Goal: Task Accomplishment & Management: Use online tool/utility

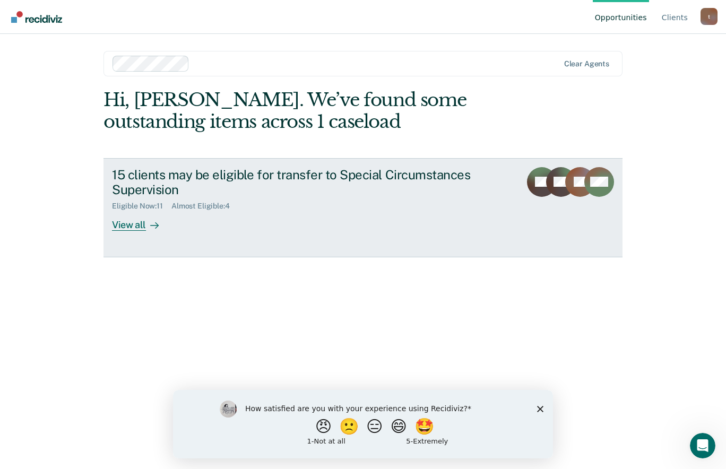
click at [139, 225] on div "View all" at bounding box center [141, 221] width 59 height 21
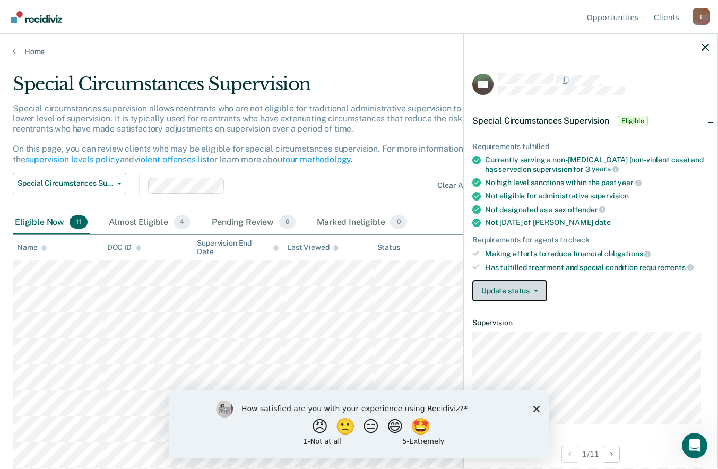
click at [533, 288] on button "Update status" at bounding box center [510, 290] width 75 height 21
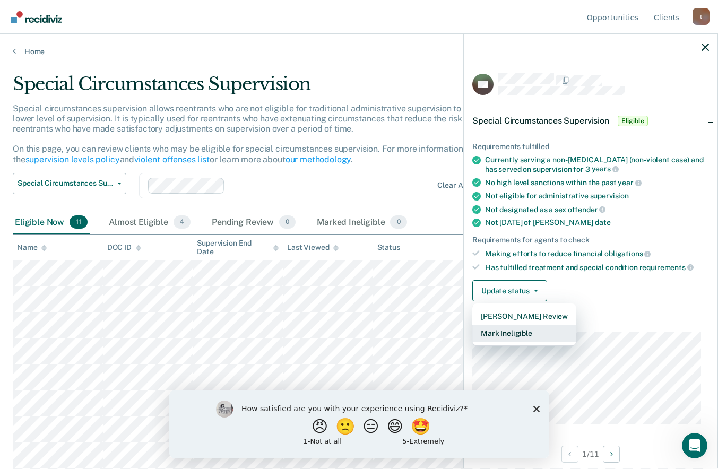
click at [535, 334] on button "Mark Ineligible" at bounding box center [525, 333] width 104 height 17
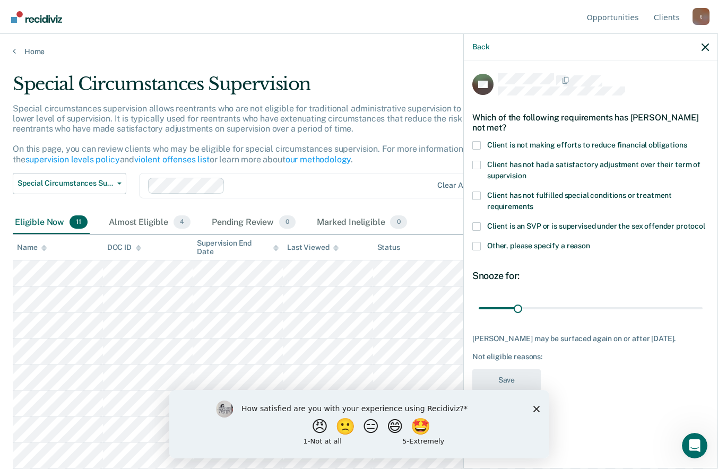
click at [478, 146] on span at bounding box center [477, 145] width 8 height 8
click at [688, 141] on input "Client is not making efforts to reduce financial obligations" at bounding box center [688, 141] width 0 height 0
click at [472, 162] on div "JW Which of the following requirements has [PERSON_NAME] not met? Client is not…" at bounding box center [591, 264] width 254 height 406
click at [477, 163] on span at bounding box center [477, 165] width 8 height 8
click at [526, 172] on input "Client has not had a satisfactory adjustment over their term of supervision" at bounding box center [526, 172] width 0 height 0
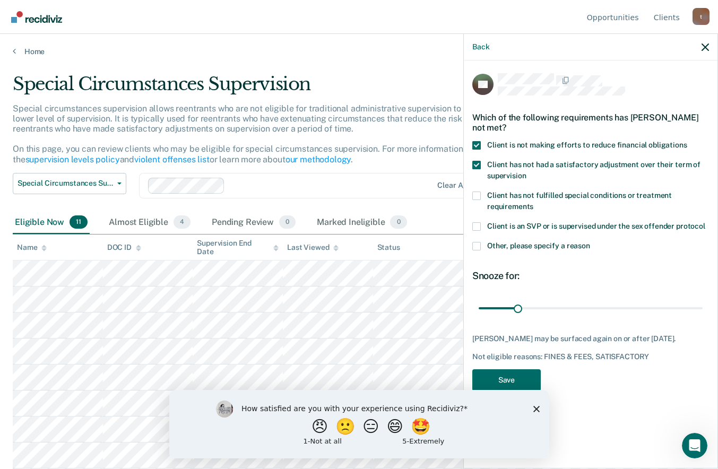
click at [476, 248] on span at bounding box center [477, 246] width 8 height 8
click at [590, 242] on input "Other, please specify a reason" at bounding box center [590, 242] width 0 height 0
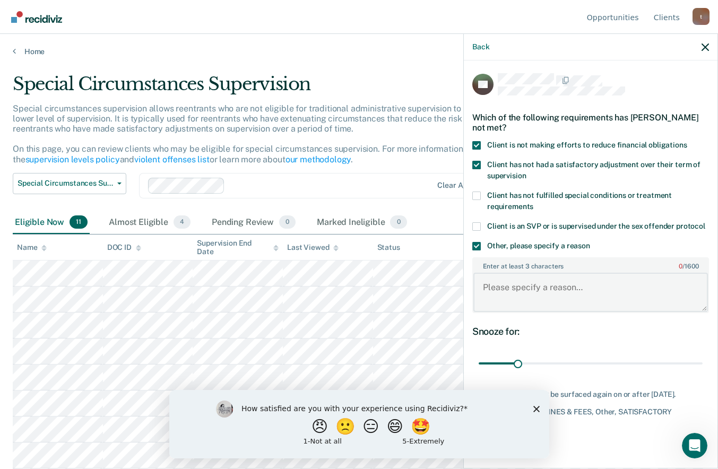
click at [510, 290] on textarea "Enter at least 3 characters 0 / 1600" at bounding box center [591, 292] width 235 height 39
click at [486, 286] on textarea "Lack of employment" at bounding box center [591, 292] width 235 height 39
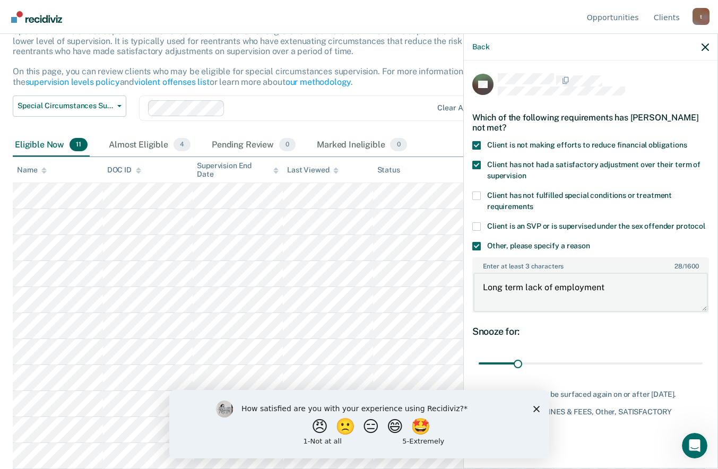
type textarea "Long term lack of employment"
click at [536, 409] on polygon "Close survey" at bounding box center [536, 409] width 6 height 6
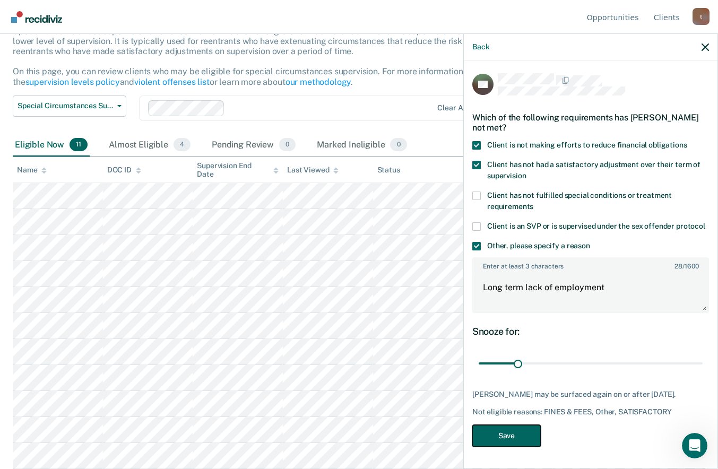
click at [501, 437] on button "Save" at bounding box center [507, 436] width 68 height 22
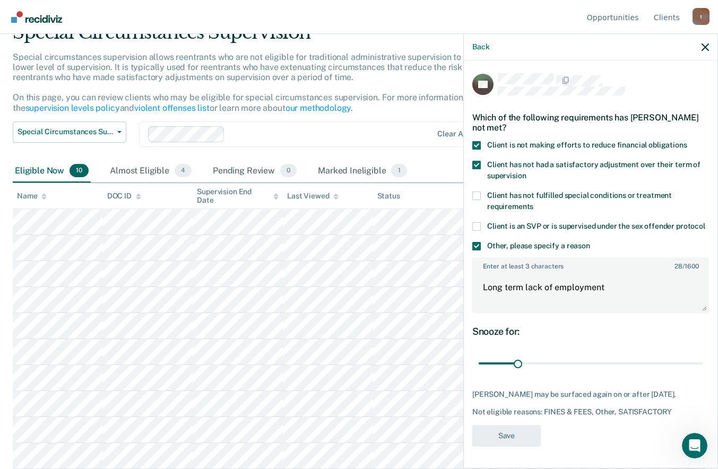
scroll to position [52, 0]
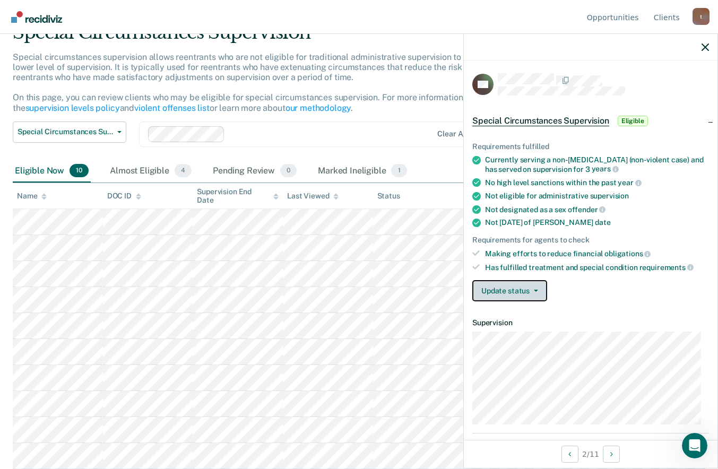
click at [521, 290] on button "Update status" at bounding box center [510, 290] width 75 height 21
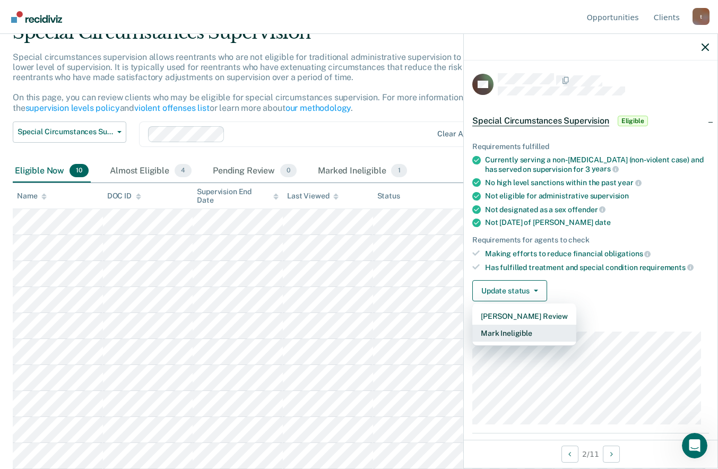
click at [514, 334] on button "Mark Ineligible" at bounding box center [525, 333] width 104 height 17
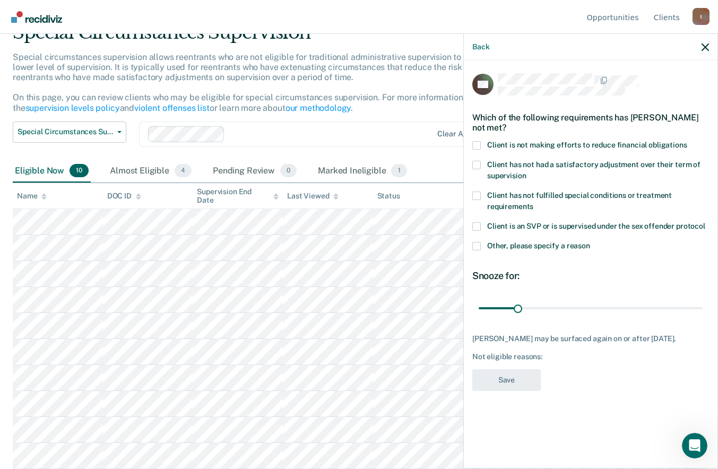
click at [475, 143] on span at bounding box center [477, 145] width 8 height 8
click at [688, 141] on input "Client is not making efforts to reduce financial obligations" at bounding box center [688, 141] width 0 height 0
click at [475, 244] on span at bounding box center [477, 246] width 8 height 8
click at [590, 242] on input "Other, please specify a reason" at bounding box center [590, 242] width 0 height 0
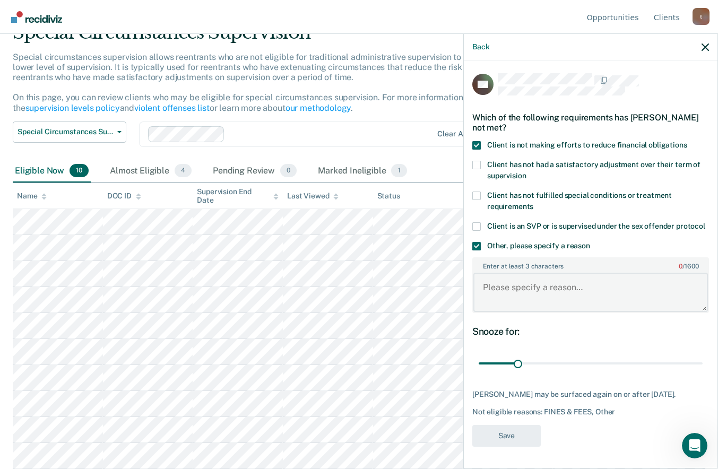
click at [502, 303] on textarea "Enter at least 3 characters 0 / 1600" at bounding box center [591, 292] width 235 height 39
type textarea "Pending charges for DUS"
click at [516, 447] on button "Save" at bounding box center [507, 436] width 68 height 22
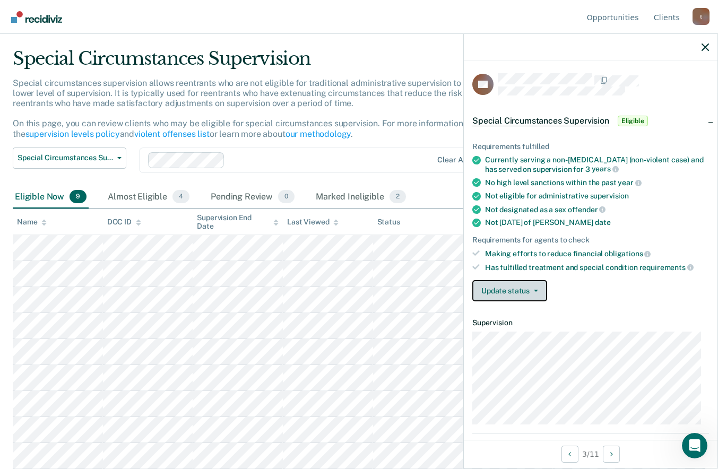
click at [515, 289] on button "Update status" at bounding box center [510, 290] width 75 height 21
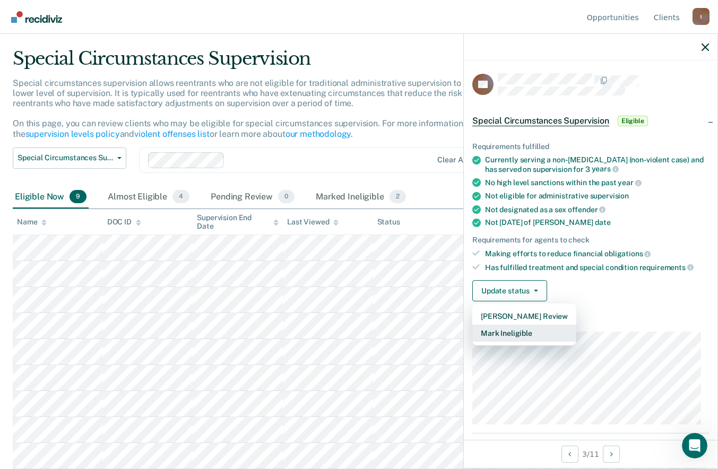
click at [506, 336] on button "Mark Ineligible" at bounding box center [525, 333] width 104 height 17
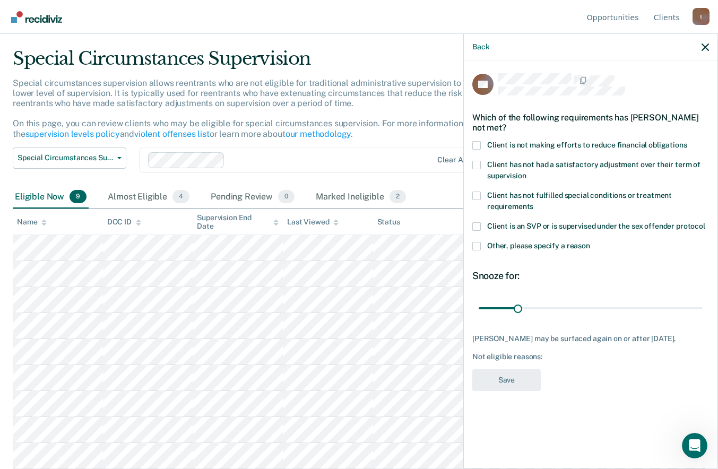
click at [474, 144] on span at bounding box center [477, 145] width 8 height 8
click at [688, 141] on input "Client is not making efforts to reduce financial obligations" at bounding box center [688, 141] width 0 height 0
click at [513, 391] on button "Save" at bounding box center [507, 381] width 68 height 22
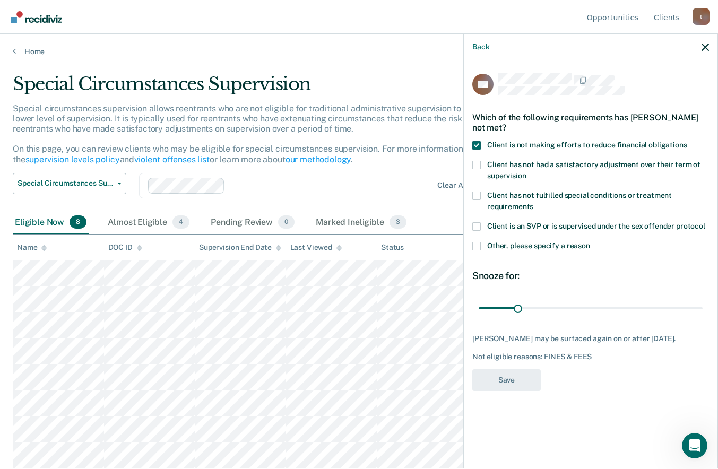
scroll to position [0, 0]
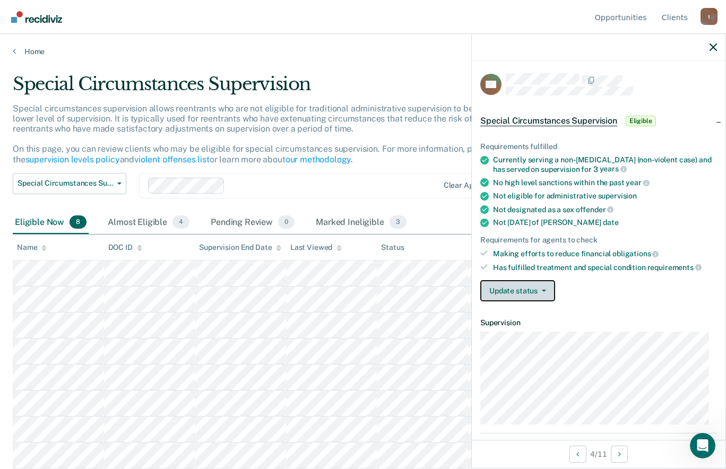
click at [508, 291] on button "Update status" at bounding box center [517, 290] width 75 height 21
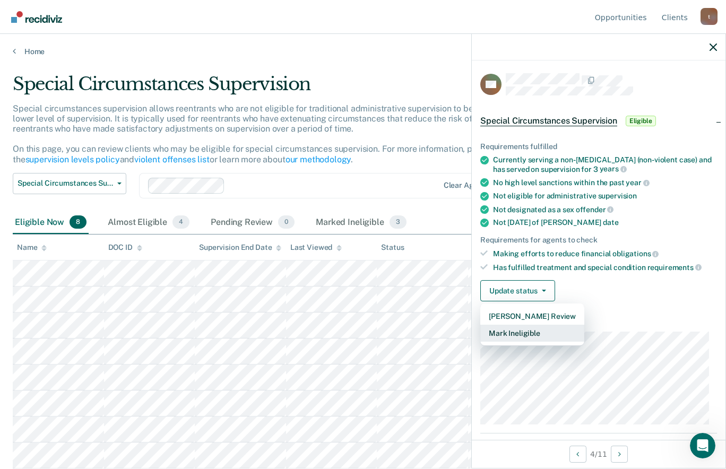
click at [507, 335] on button "Mark Ineligible" at bounding box center [532, 333] width 104 height 17
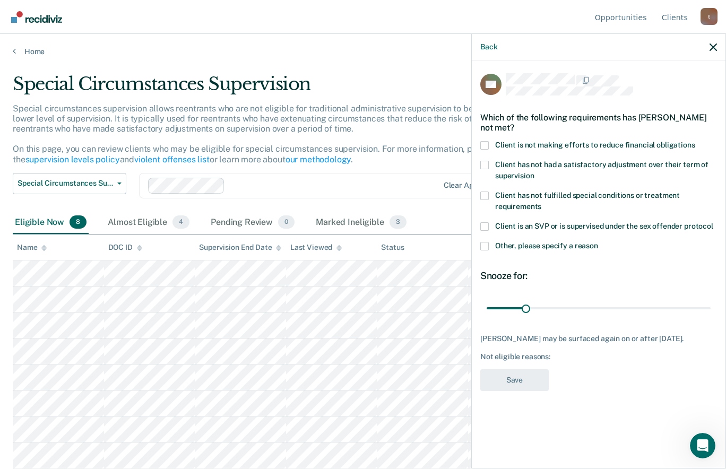
click at [488, 144] on span at bounding box center [484, 145] width 8 height 8
click at [696, 141] on input "Client is not making efforts to reduce financial obligations" at bounding box center [696, 141] width 0 height 0
click at [487, 245] on span at bounding box center [484, 246] width 8 height 8
click at [598, 242] on input "Other, please specify a reason" at bounding box center [598, 242] width 0 height 0
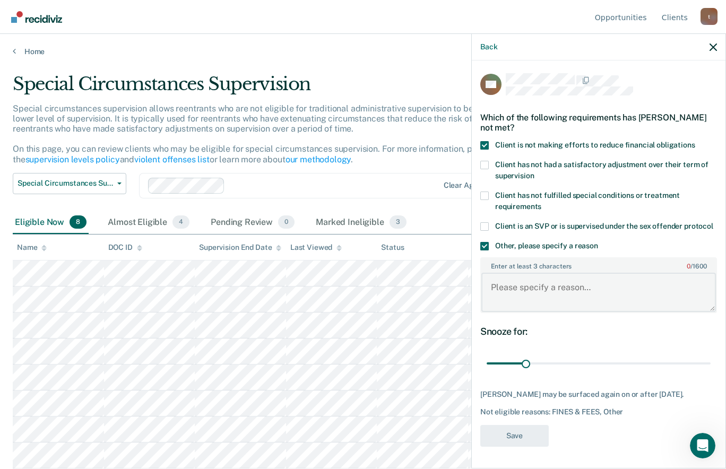
click at [514, 301] on textarea "Enter at least 3 characters 0 / 1600" at bounding box center [599, 292] width 235 height 39
type textarea "No employment"
click at [522, 437] on button "Save" at bounding box center [514, 436] width 68 height 22
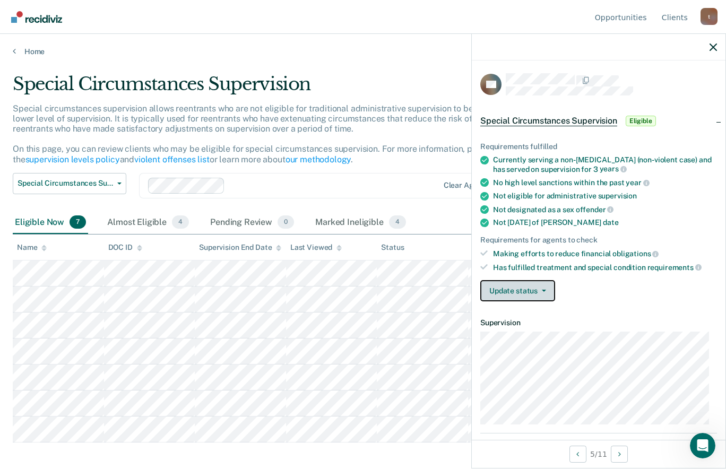
click at [517, 288] on button "Update status" at bounding box center [517, 290] width 75 height 21
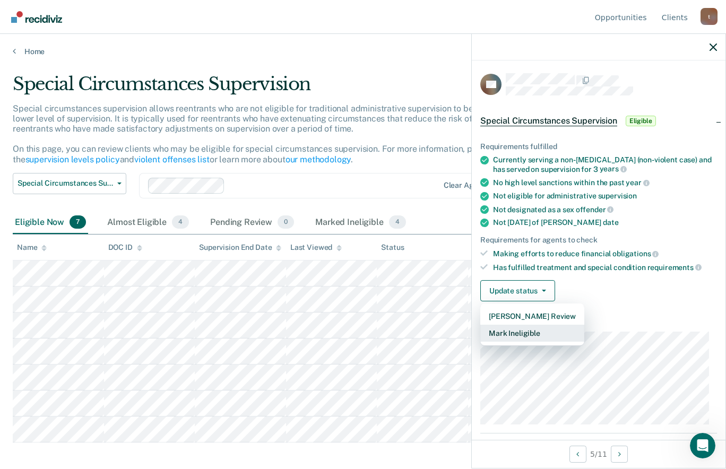
click at [516, 335] on button "Mark Ineligible" at bounding box center [532, 333] width 104 height 17
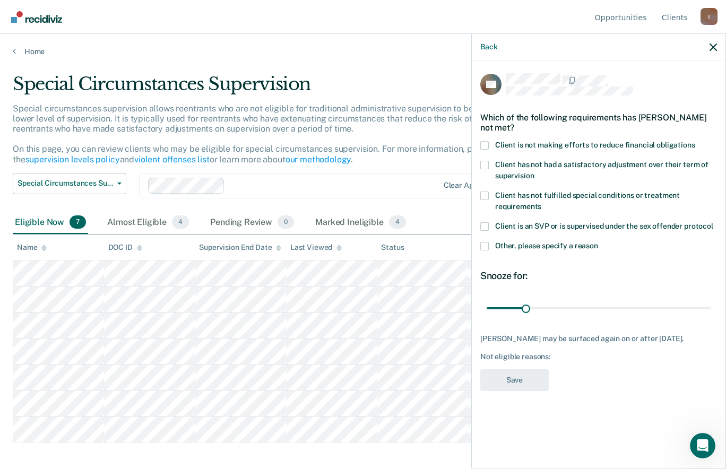
click at [484, 142] on span at bounding box center [484, 145] width 8 height 8
click at [696, 141] on input "Client is not making efforts to reduce financial obligations" at bounding box center [696, 141] width 0 height 0
click at [484, 243] on span at bounding box center [484, 246] width 8 height 8
click at [598, 242] on input "Other, please specify a reason" at bounding box center [598, 242] width 0 height 0
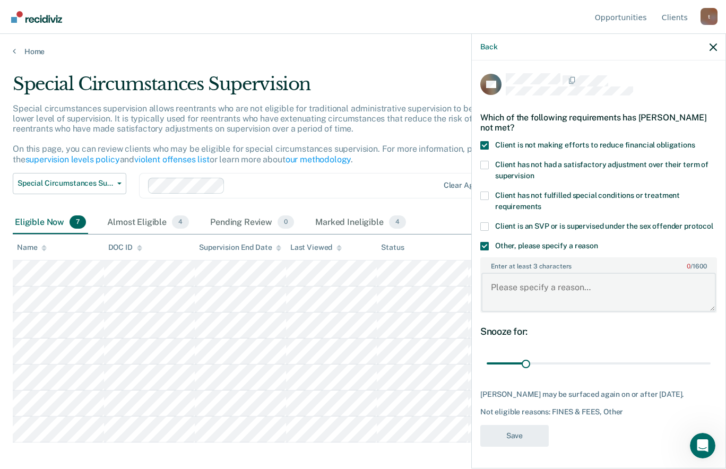
click at [519, 301] on textarea "Enter at least 3 characters 0 / 1600" at bounding box center [599, 292] width 235 height 39
type textarea "Medical"
click at [503, 436] on button "Save" at bounding box center [514, 436] width 68 height 22
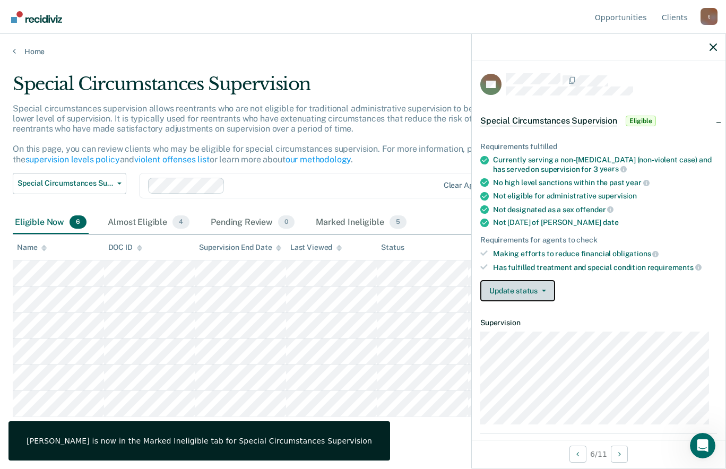
click at [522, 287] on button "Update status" at bounding box center [517, 290] width 75 height 21
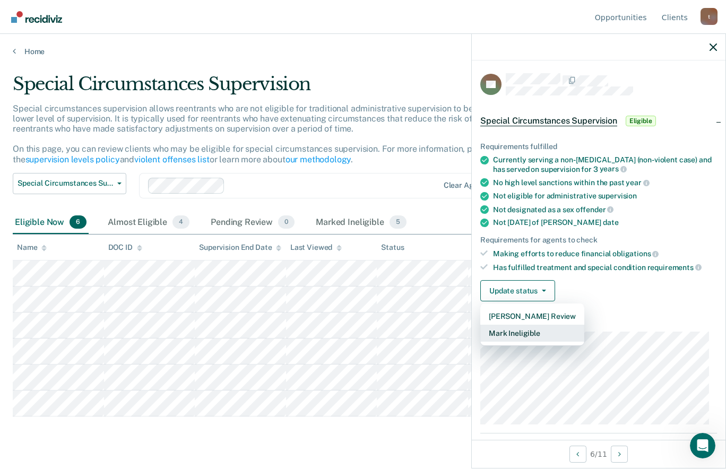
click at [505, 330] on button "Mark Ineligible" at bounding box center [532, 333] width 104 height 17
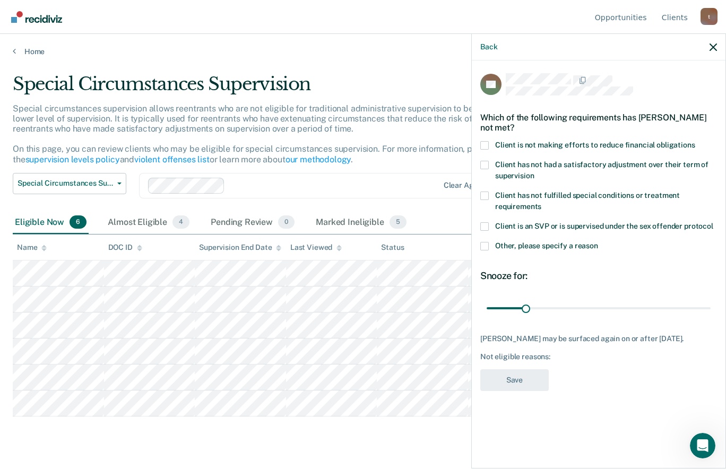
click at [488, 143] on span at bounding box center [484, 145] width 8 height 8
click at [696, 141] on input "Client is not making efforts to reduce financial obligations" at bounding box center [696, 141] width 0 height 0
click at [516, 380] on button "Save" at bounding box center [514, 381] width 68 height 22
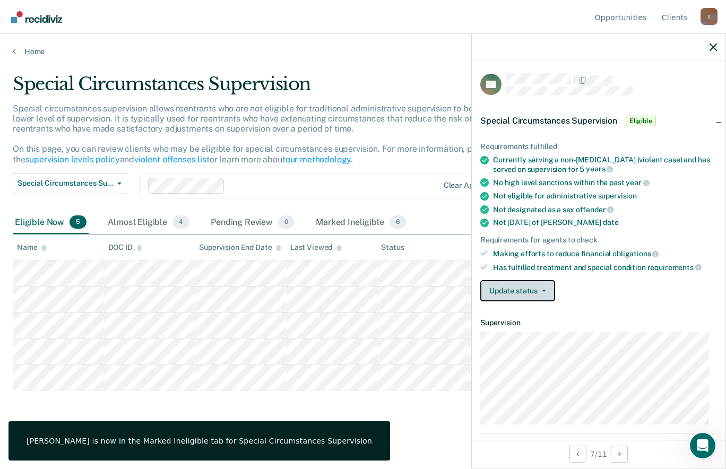
click at [511, 286] on button "Update status" at bounding box center [517, 290] width 75 height 21
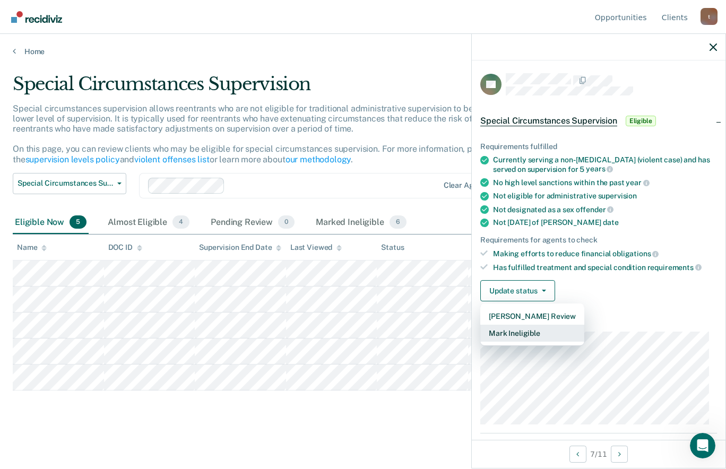
click at [519, 331] on button "Mark Ineligible" at bounding box center [532, 333] width 104 height 17
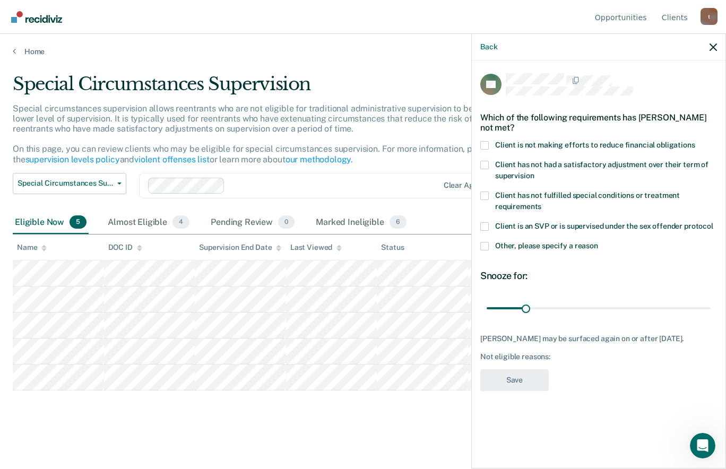
click at [485, 144] on span at bounding box center [484, 145] width 8 height 8
click at [696, 141] on input "Client is not making efforts to reduce financial obligations" at bounding box center [696, 141] width 0 height 0
click at [516, 381] on button "Save" at bounding box center [514, 381] width 68 height 22
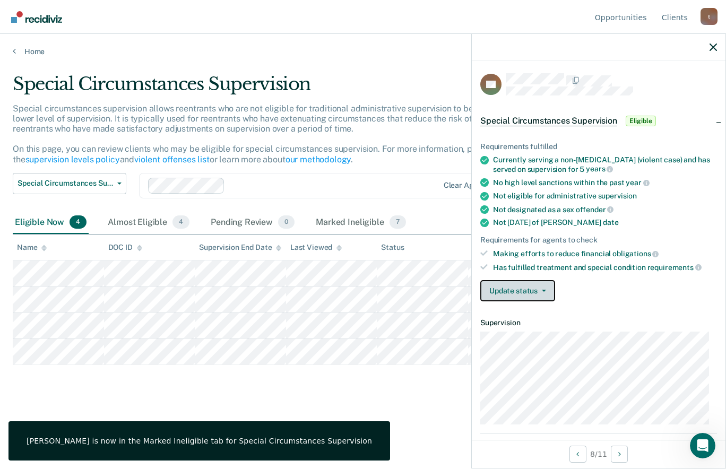
click at [517, 290] on button "Update status" at bounding box center [517, 290] width 75 height 21
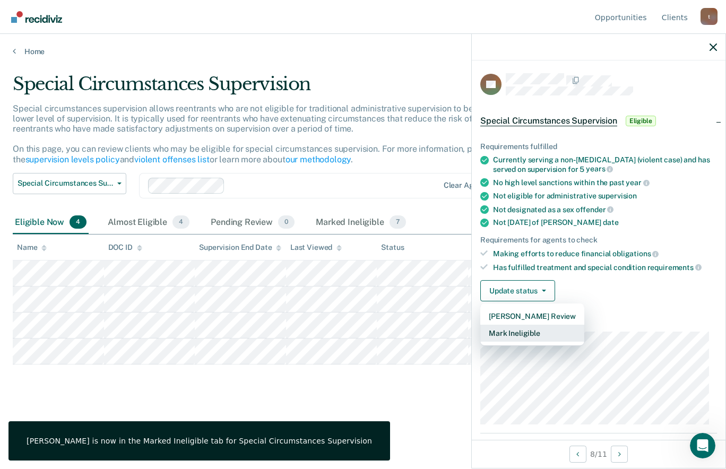
click at [519, 335] on button "Mark Ineligible" at bounding box center [532, 333] width 104 height 17
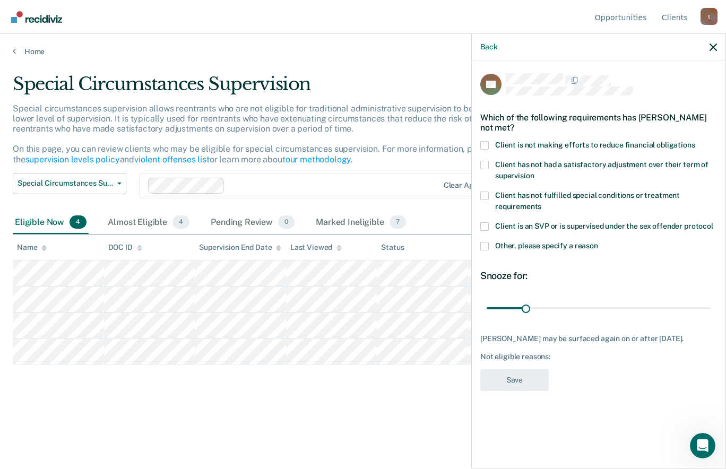
click at [486, 143] on span at bounding box center [484, 145] width 8 height 8
click at [696, 141] on input "Client is not making efforts to reduce financial obligations" at bounding box center [696, 141] width 0 height 0
click at [523, 379] on button "Save" at bounding box center [514, 381] width 68 height 22
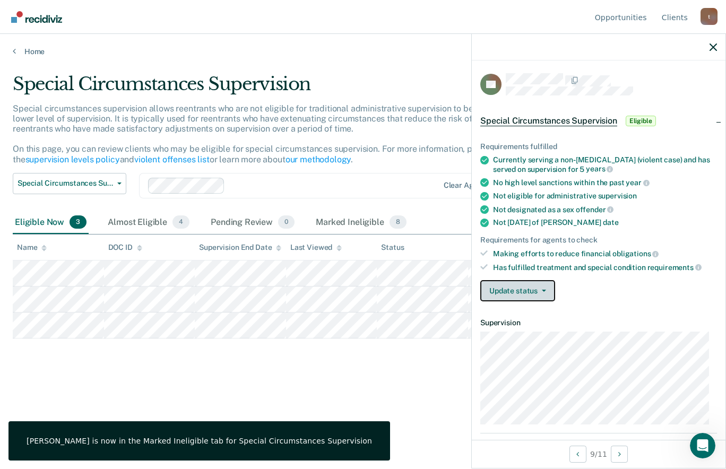
click at [514, 293] on button "Update status" at bounding box center [517, 290] width 75 height 21
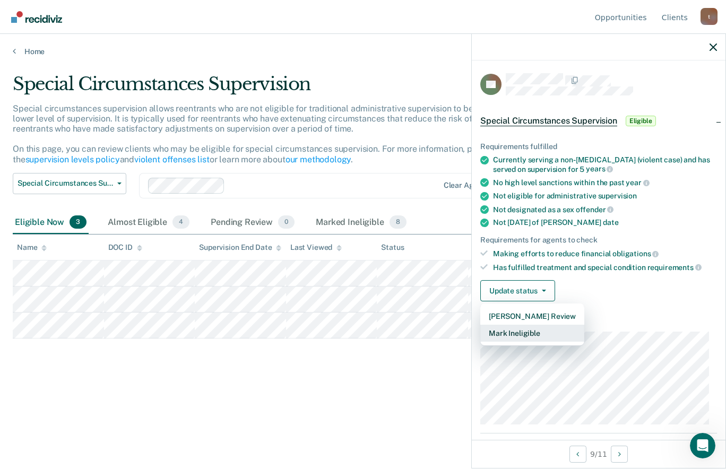
click at [518, 333] on button "Mark Ineligible" at bounding box center [532, 333] width 104 height 17
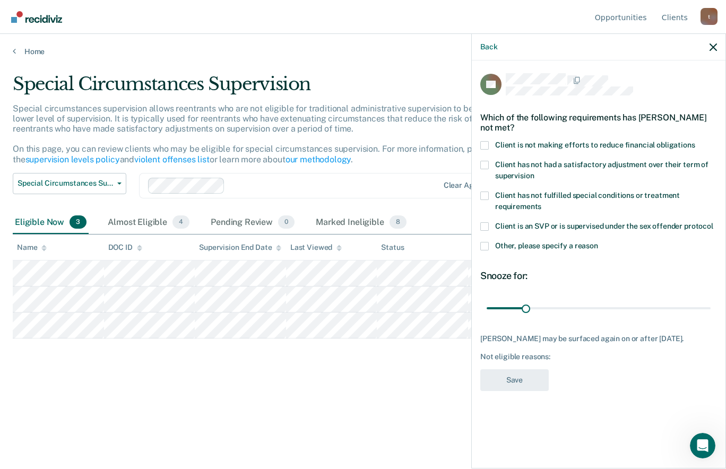
click at [484, 145] on span at bounding box center [484, 145] width 8 height 8
click at [696, 141] on input "Client is not making efforts to reduce financial obligations" at bounding box center [696, 141] width 0 height 0
click at [520, 382] on button "Save" at bounding box center [514, 381] width 68 height 22
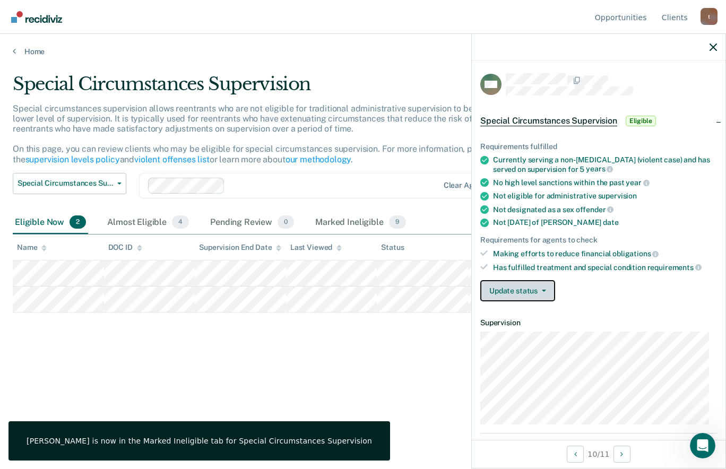
click at [514, 290] on button "Update status" at bounding box center [517, 290] width 75 height 21
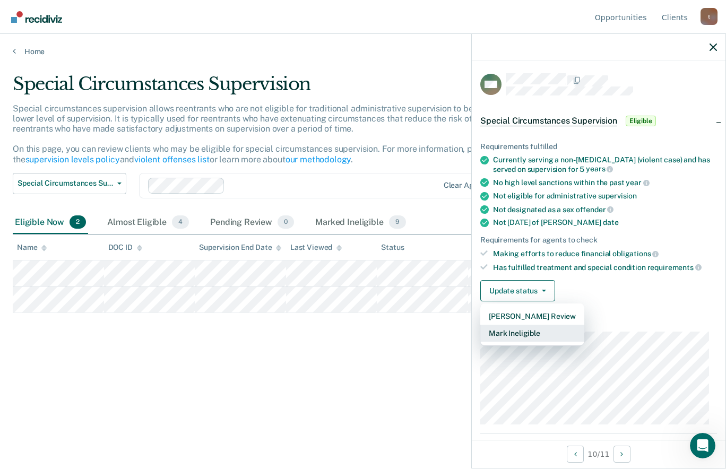
click at [519, 336] on button "Mark Ineligible" at bounding box center [532, 333] width 104 height 17
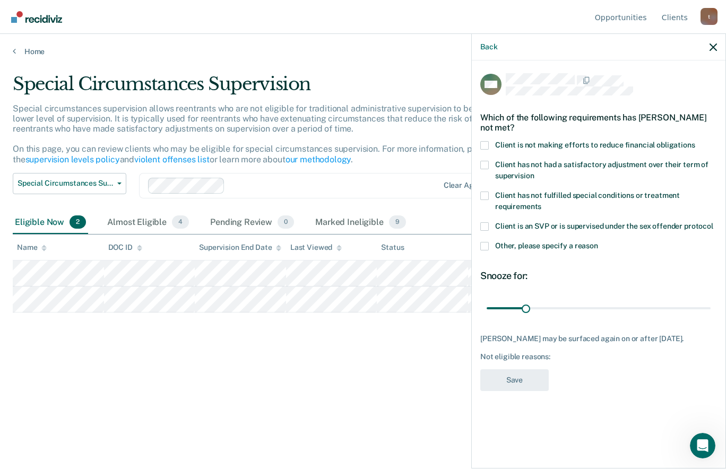
click at [484, 145] on span at bounding box center [484, 145] width 8 height 8
click at [696, 141] on input "Client is not making efforts to reduce financial obligations" at bounding box center [696, 141] width 0 height 0
click at [514, 379] on button "Save" at bounding box center [514, 381] width 68 height 22
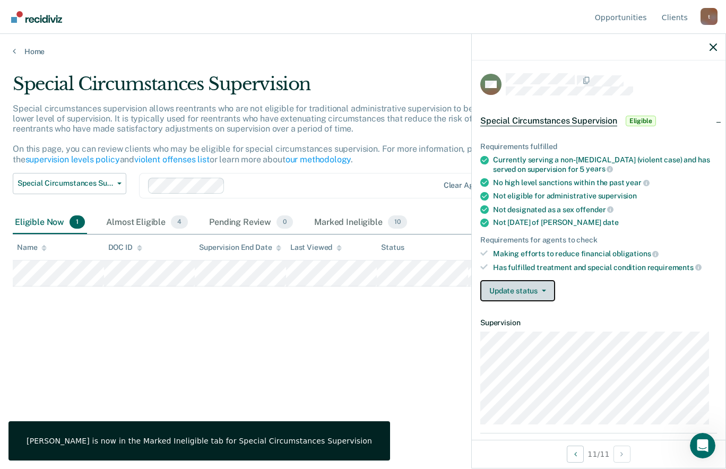
click at [530, 292] on button "Update status" at bounding box center [517, 290] width 75 height 21
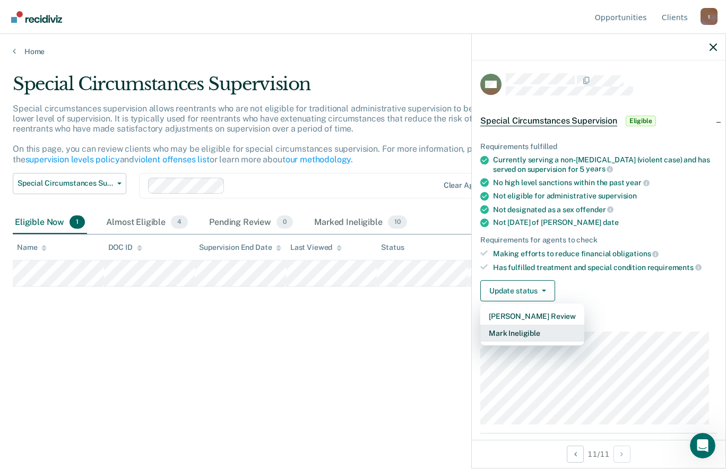
click at [520, 331] on button "Mark Ineligible" at bounding box center [532, 333] width 104 height 17
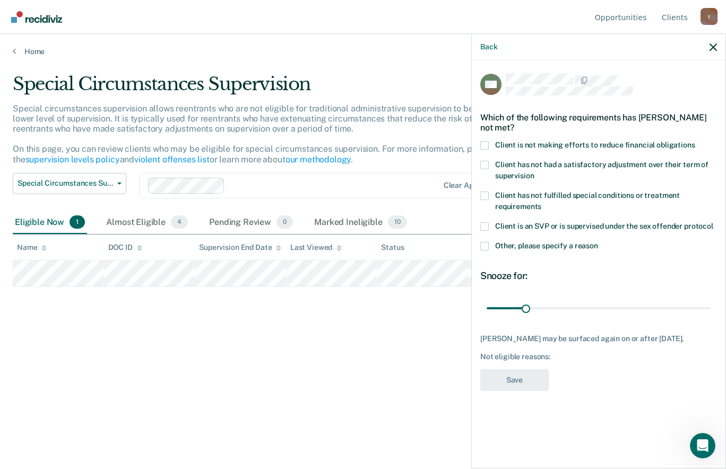
click at [486, 147] on span at bounding box center [484, 145] width 8 height 8
click at [696, 141] on input "Client is not making efforts to reduce financial obligations" at bounding box center [696, 141] width 0 height 0
click at [507, 379] on button "Save" at bounding box center [514, 381] width 68 height 22
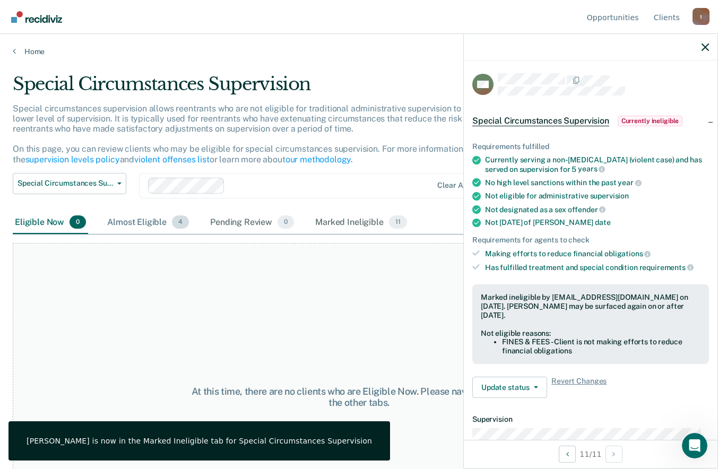
click at [154, 223] on div "Almost Eligible 4" at bounding box center [148, 222] width 86 height 23
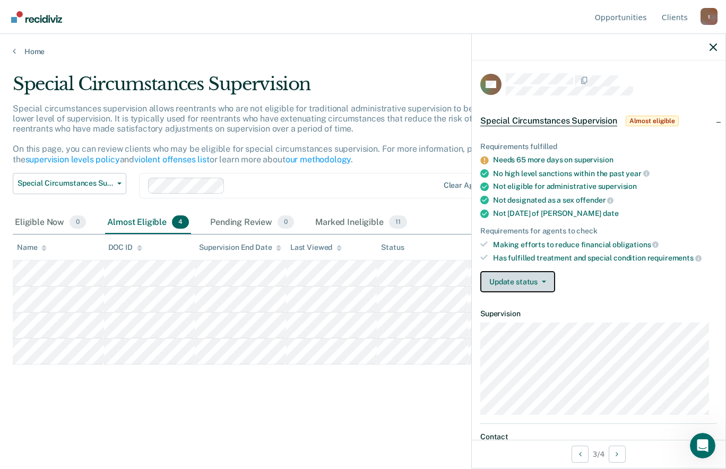
click at [521, 281] on button "Update status" at bounding box center [517, 281] width 75 height 21
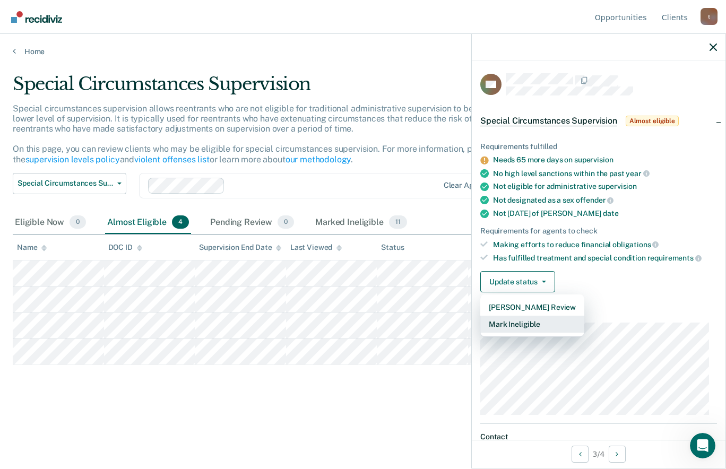
click at [523, 322] on button "Mark Ineligible" at bounding box center [532, 324] width 104 height 17
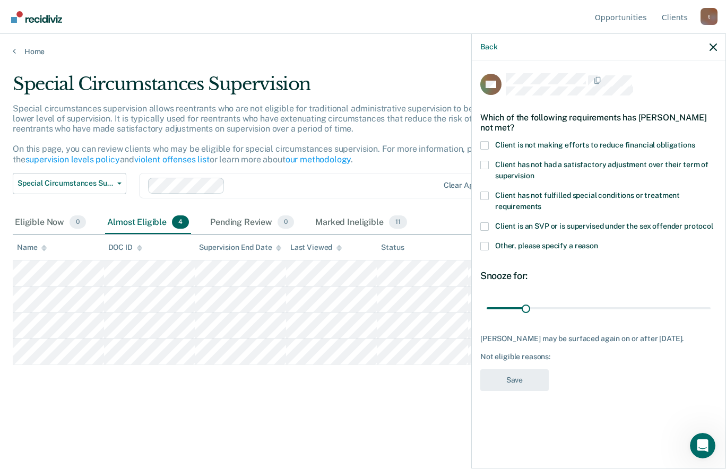
click at [486, 144] on span at bounding box center [484, 145] width 8 height 8
click at [696, 141] on input "Client is not making efforts to reduce financial obligations" at bounding box center [696, 141] width 0 height 0
click at [487, 163] on span at bounding box center [484, 165] width 8 height 8
click at [534, 172] on input "Client has not had a satisfactory adjustment over their term of supervision" at bounding box center [534, 172] width 0 height 0
click at [485, 245] on span at bounding box center [484, 246] width 8 height 8
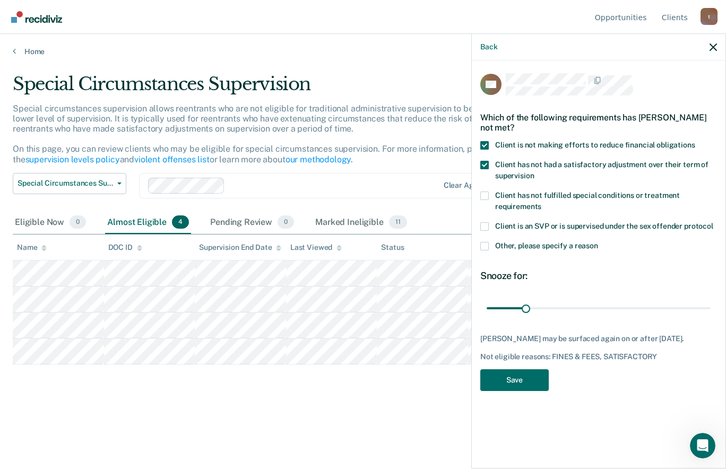
click at [598, 242] on input "Other, please specify a reason" at bounding box center [598, 242] width 0 height 0
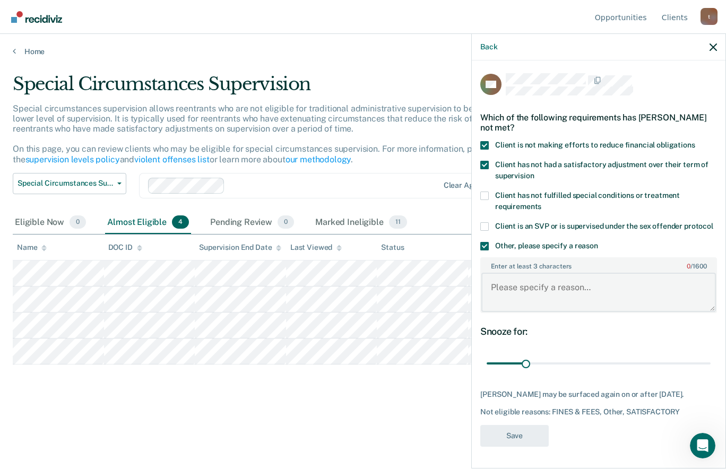
click at [505, 303] on textarea "Enter at least 3 characters 0 / 1600" at bounding box center [599, 292] width 235 height 39
type textarea "Pending charges for DUS"
click at [522, 447] on button "Save" at bounding box center [514, 436] width 68 height 22
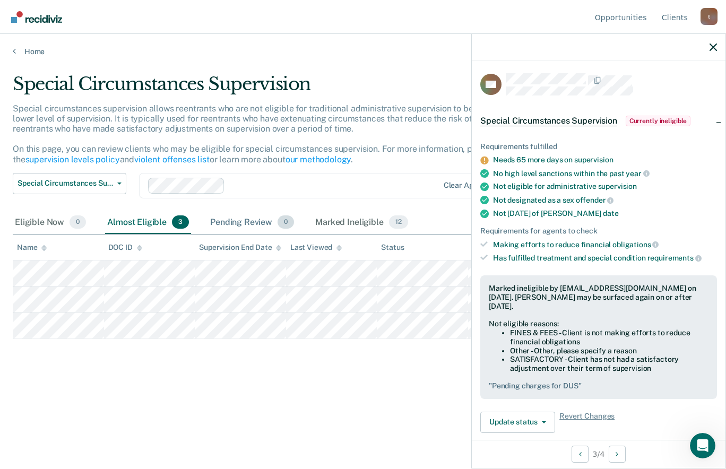
click at [250, 222] on div "Pending Review 0" at bounding box center [252, 222] width 88 height 23
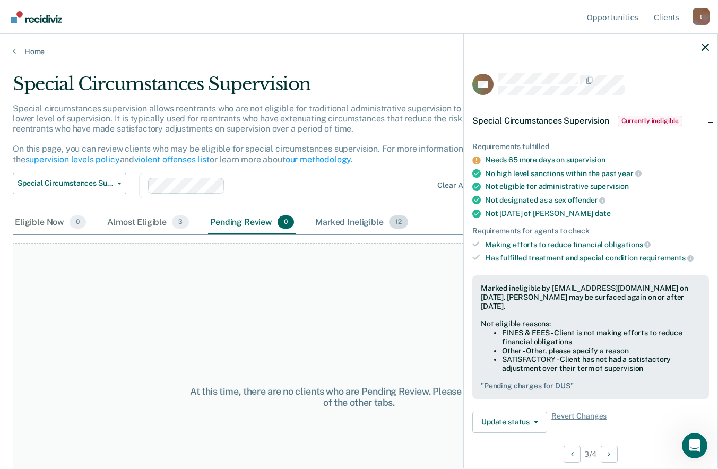
click at [364, 224] on div "Marked Ineligible 12" at bounding box center [361, 222] width 97 height 23
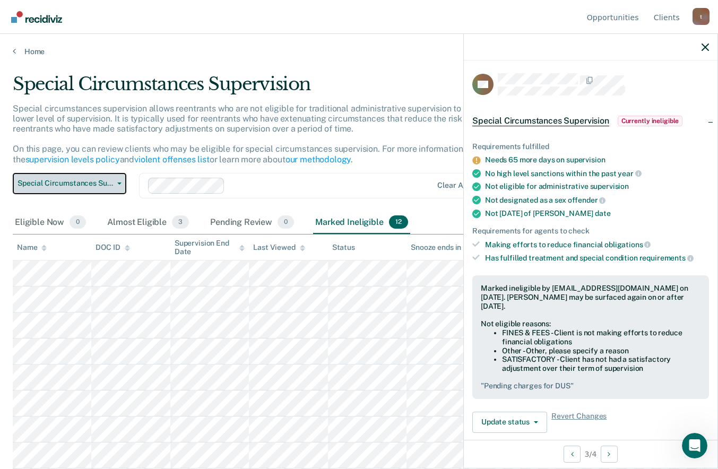
click at [114, 183] on span "button" at bounding box center [117, 184] width 8 height 2
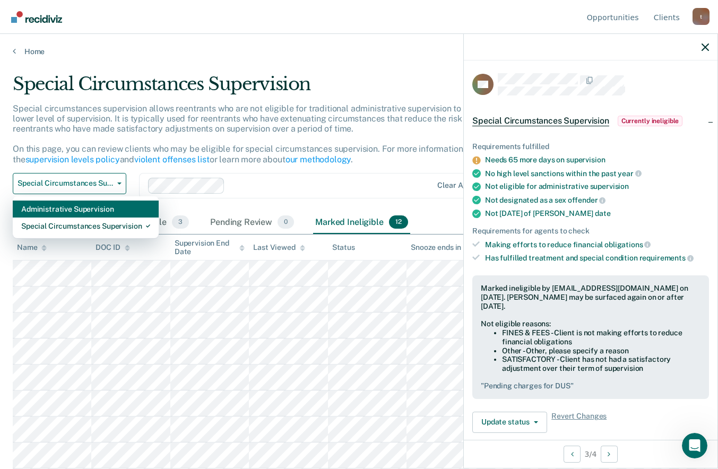
click at [59, 209] on div "Administrative Supervision" at bounding box center [85, 209] width 129 height 17
